Goal: Navigation & Orientation: Find specific page/section

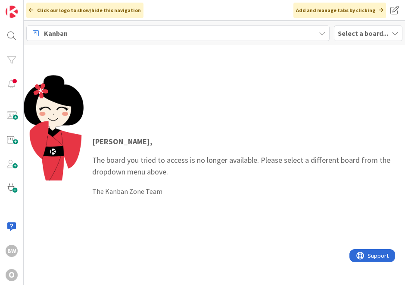
click at [363, 31] on b "Select a board..." at bounding box center [363, 33] width 50 height 9
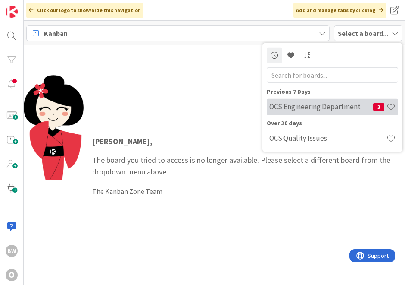
click at [334, 105] on h4 "OCS Engineering Department" at bounding box center [322, 106] width 104 height 9
